Goal: Understand process/instructions: Learn how to perform a task or action

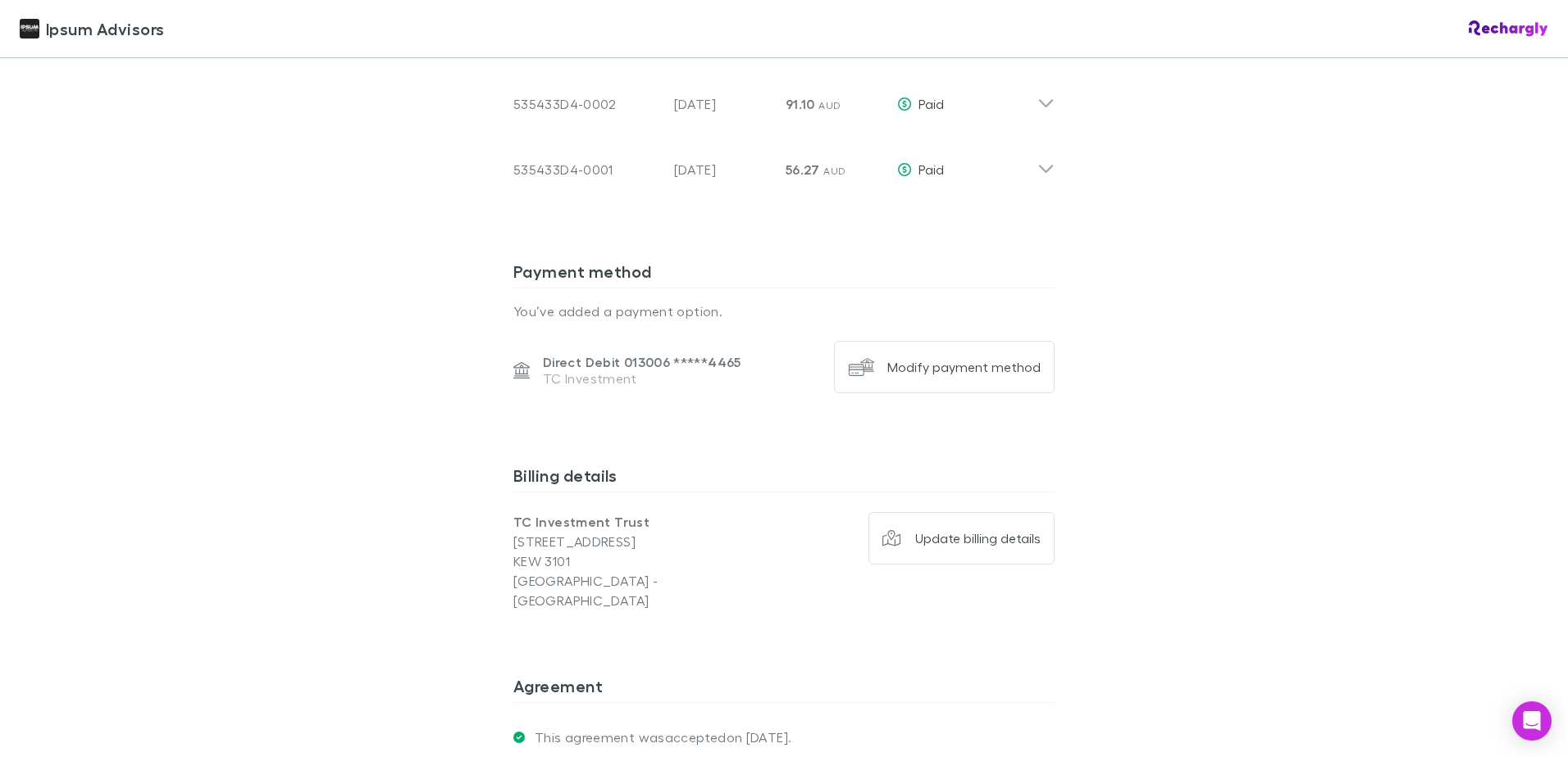
scroll to position [1803, 0]
